Goal: Task Accomplishment & Management: Use online tool/utility

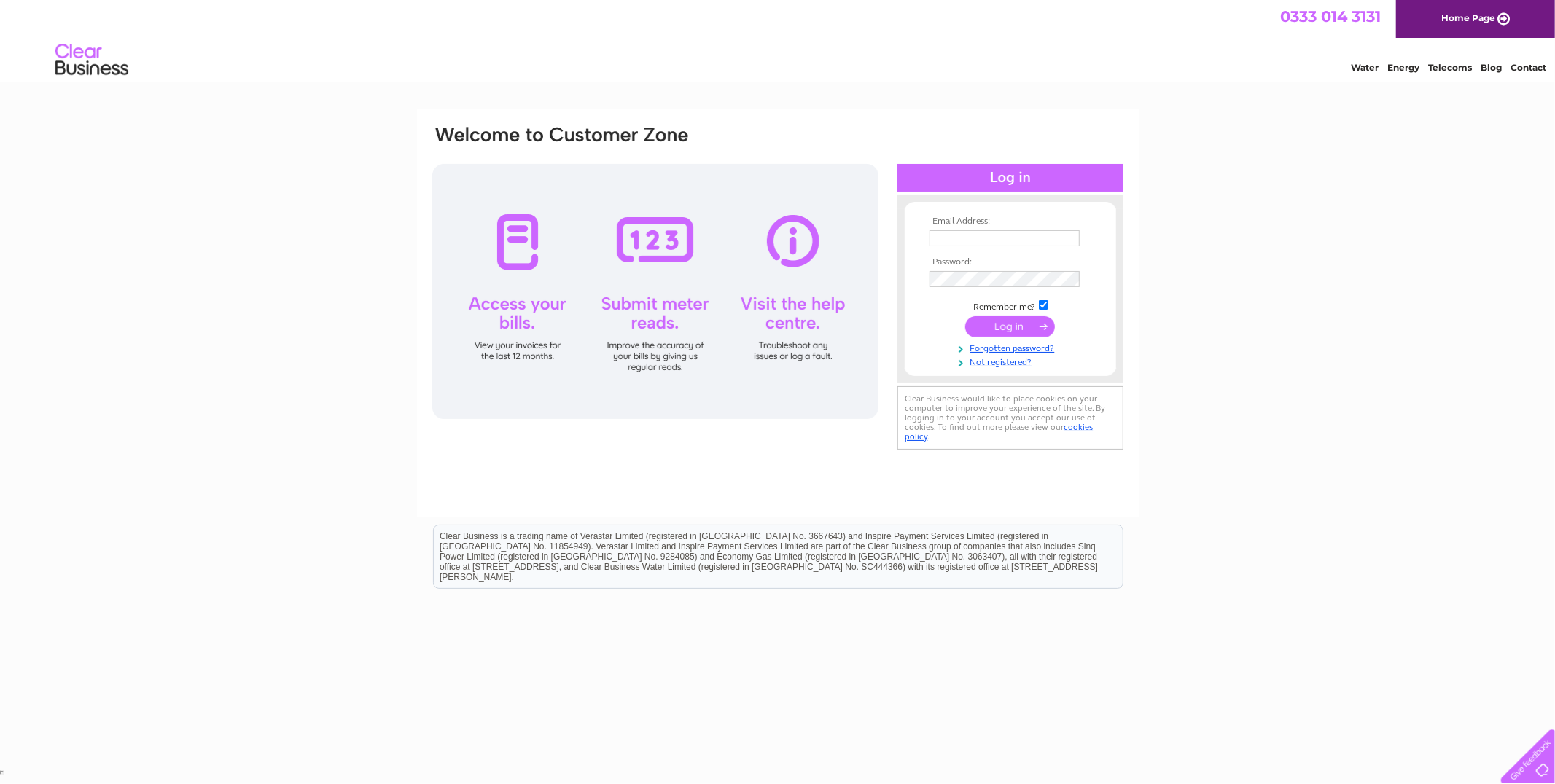
type input "ashleylightengineering@gmail.com"
click at [999, 326] on input "submit" at bounding box center [1011, 326] width 90 height 20
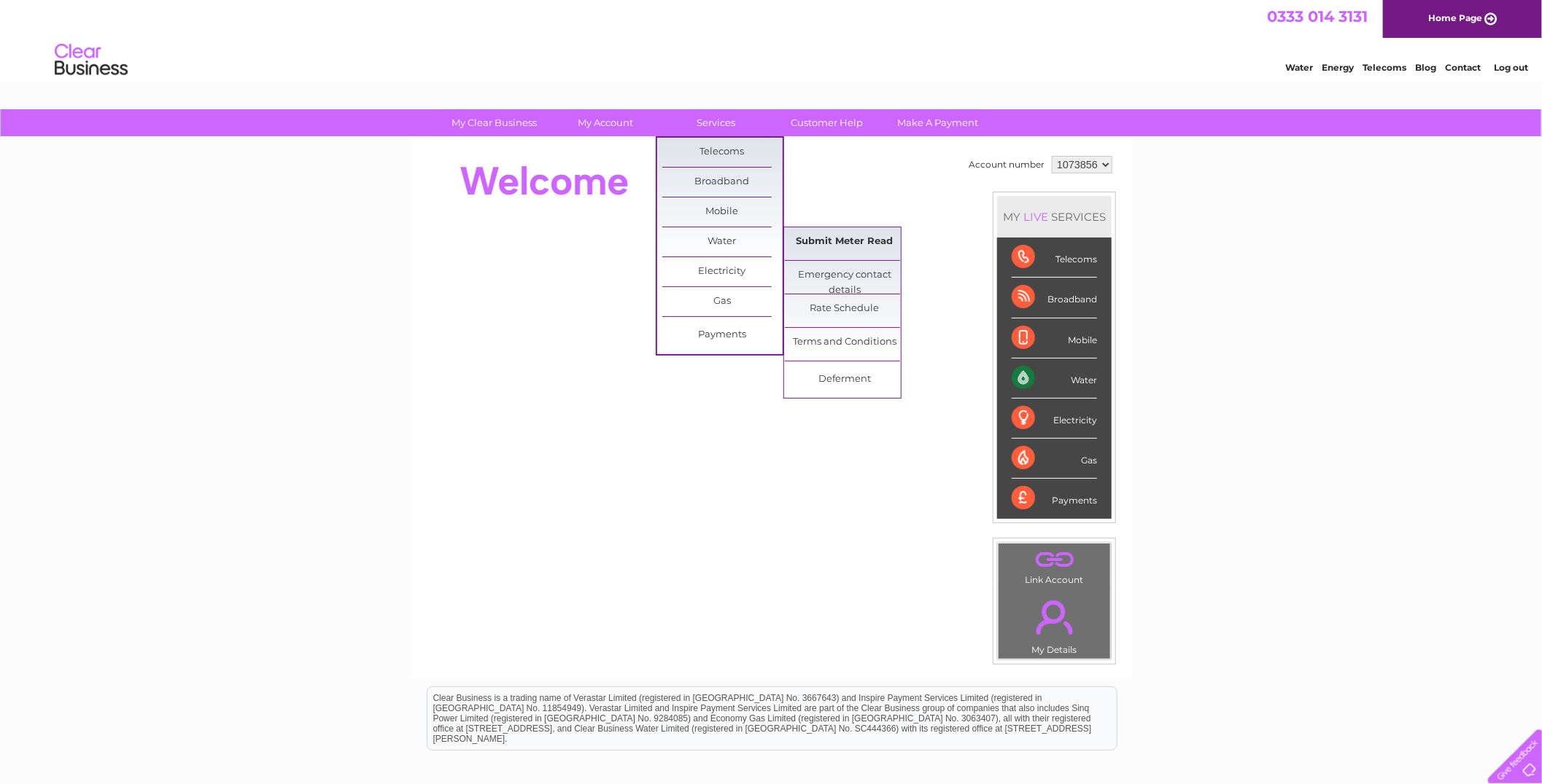
click at [821, 238] on link "Submit Meter Read" at bounding box center [845, 242] width 121 height 30
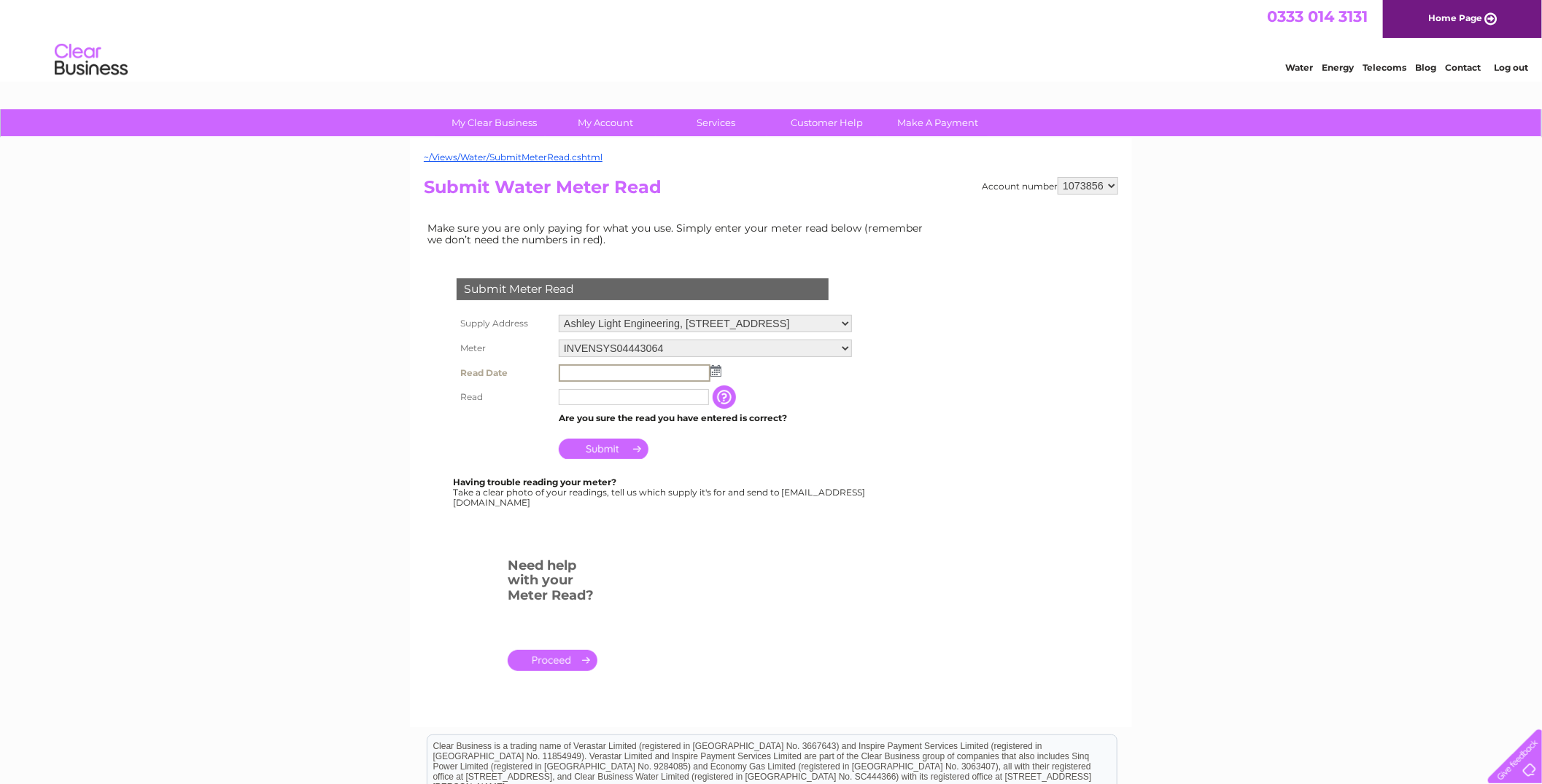
click at [606, 370] on input "text" at bounding box center [634, 373] width 152 height 17
click at [711, 370] on img at bounding box center [714, 370] width 11 height 11
click at [618, 492] on link "26" at bounding box center [618, 496] width 20 height 14
type input "2025/08/26"
click at [594, 395] on input "text" at bounding box center [634, 397] width 152 height 17
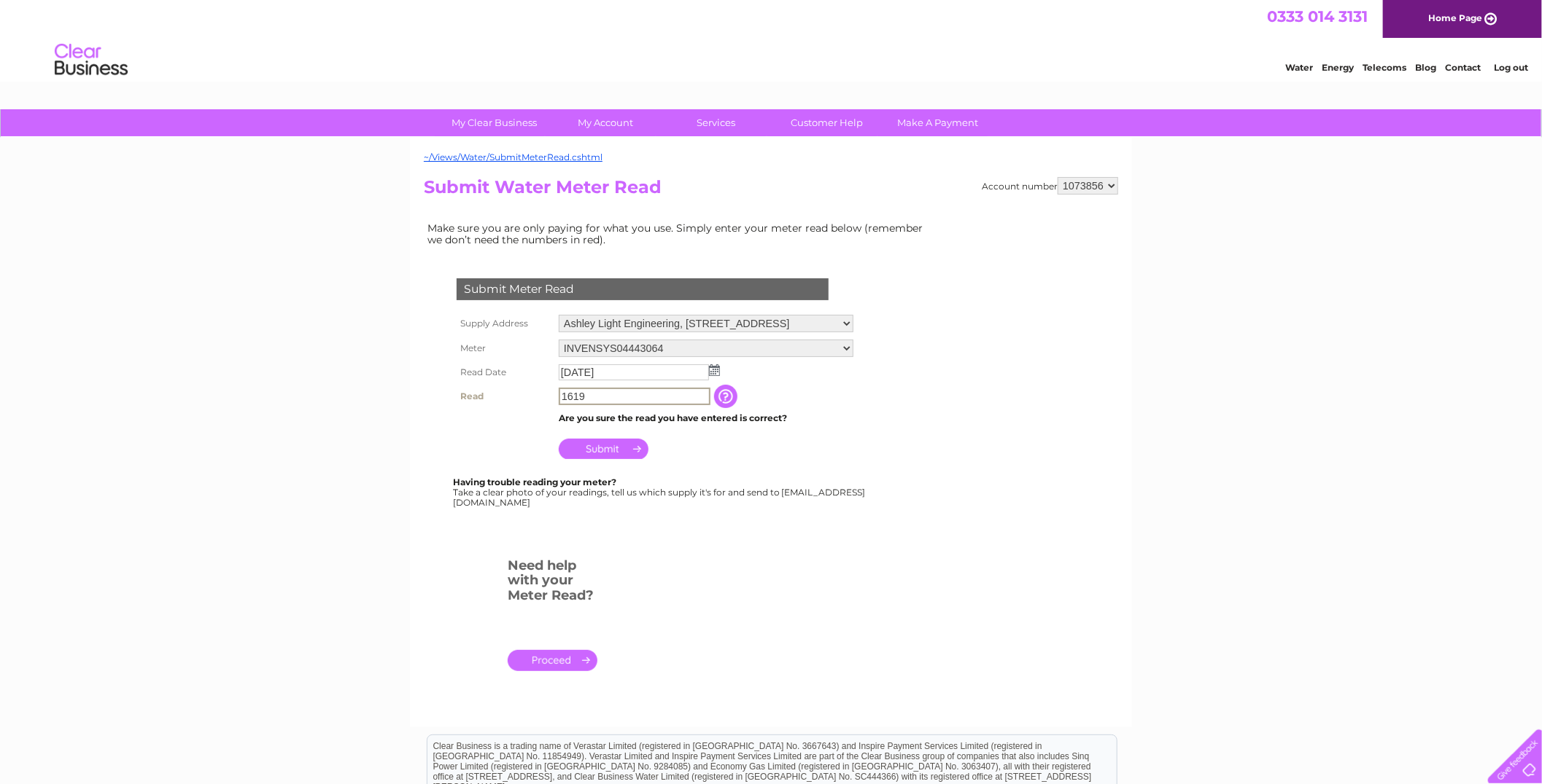
type input "1619"
click at [615, 450] on input "Submit" at bounding box center [604, 448] width 90 height 20
